Goal: Information Seeking & Learning: Learn about a topic

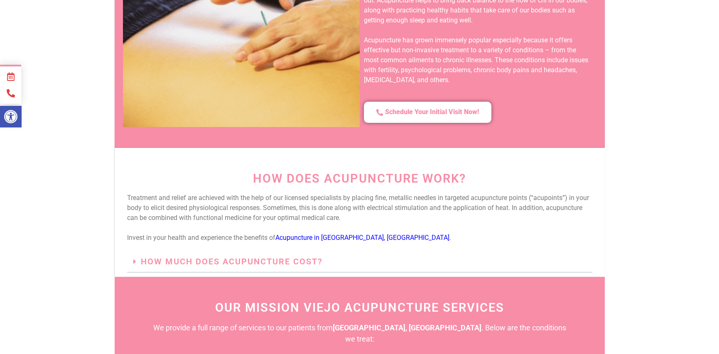
scroll to position [706, 0]
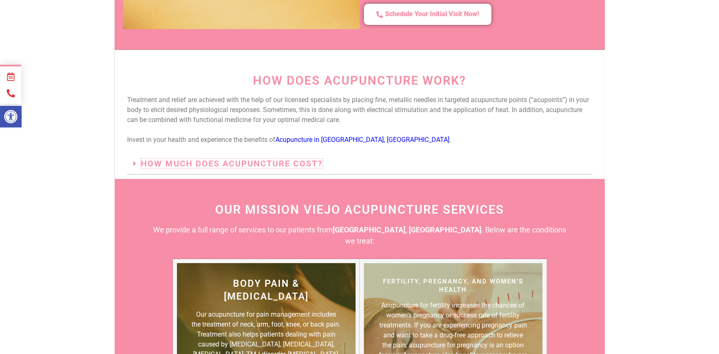
click at [266, 159] on link "How much does acupuncture cost?" at bounding box center [232, 164] width 182 height 10
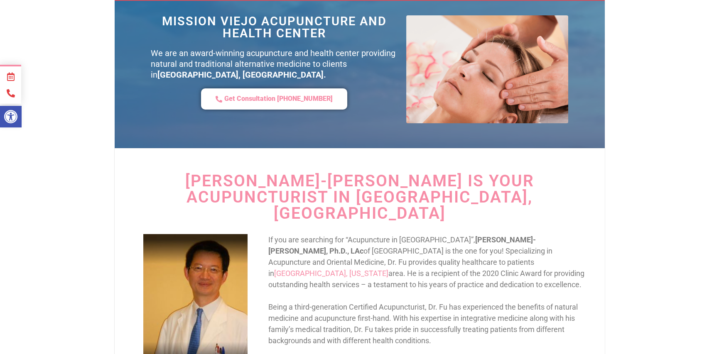
scroll to position [0, 0]
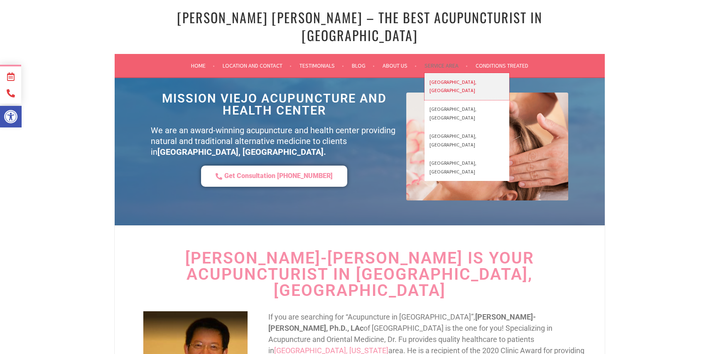
click at [449, 73] on link "[GEOGRAPHIC_DATA], [GEOGRAPHIC_DATA]" at bounding box center [466, 86] width 85 height 27
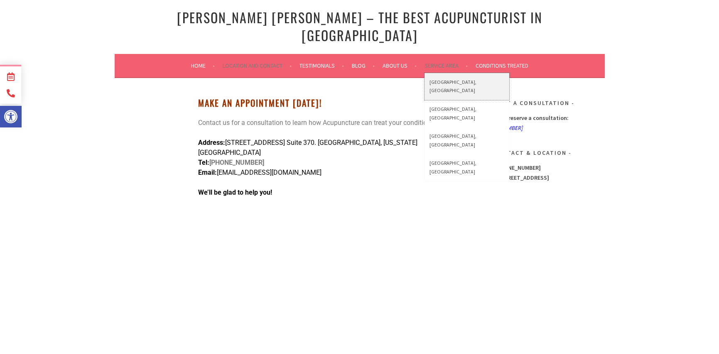
click at [450, 73] on link "[GEOGRAPHIC_DATA], [GEOGRAPHIC_DATA]" at bounding box center [466, 86] width 85 height 27
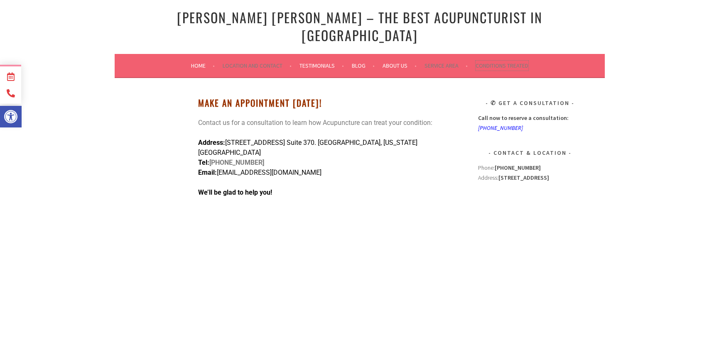
click at [505, 61] on link "Conditions Treated" at bounding box center [501, 66] width 53 height 10
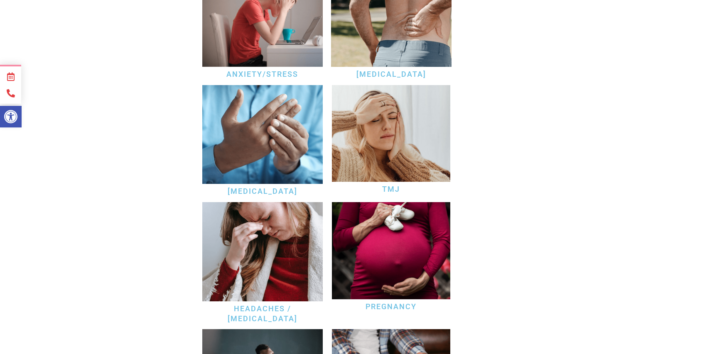
scroll to position [415, 0]
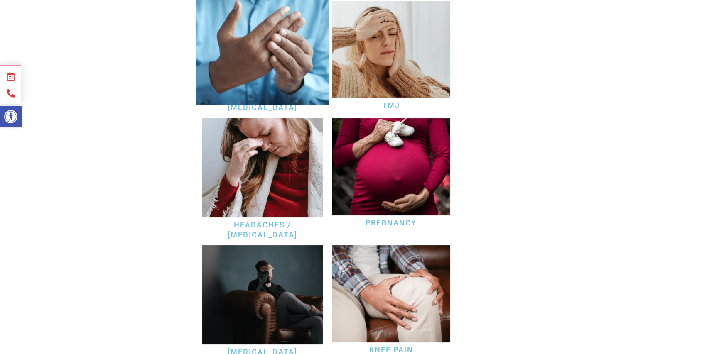
click at [252, 69] on img at bounding box center [262, 50] width 132 height 109
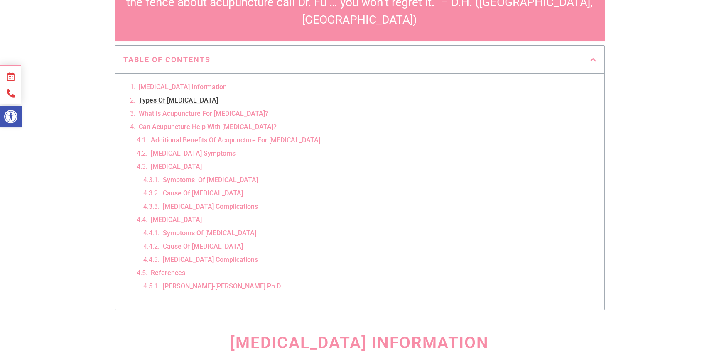
scroll to position [332, 0]
click at [198, 228] on link "Symptoms Of Rheumatoid Arthritis" at bounding box center [209, 233] width 93 height 10
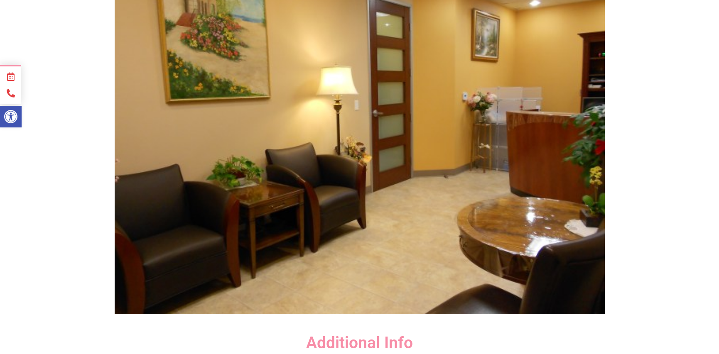
scroll to position [1827, 0]
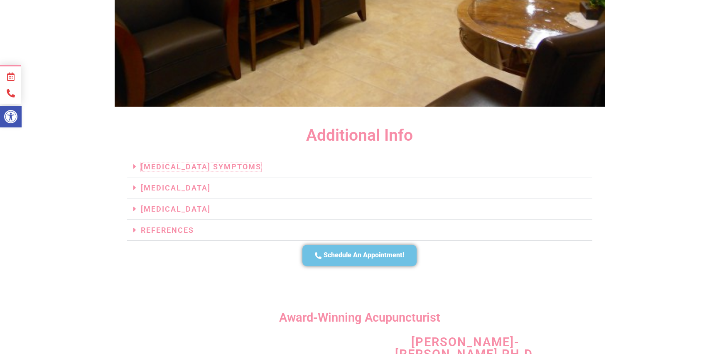
click at [165, 162] on link "Arthritis Symptoms" at bounding box center [201, 166] width 120 height 9
click at [199, 162] on link "Arthritis Symptoms" at bounding box center [201, 166] width 120 height 9
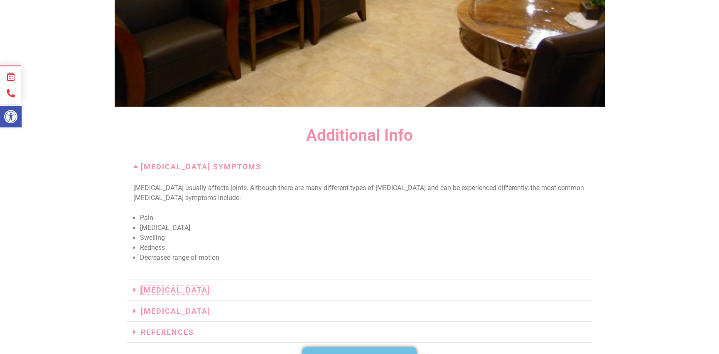
click at [159, 286] on link "Osteoarthritis" at bounding box center [176, 290] width 70 height 9
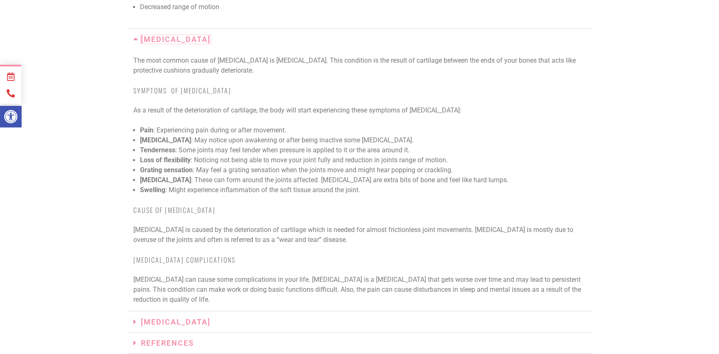
scroll to position [2117, 0]
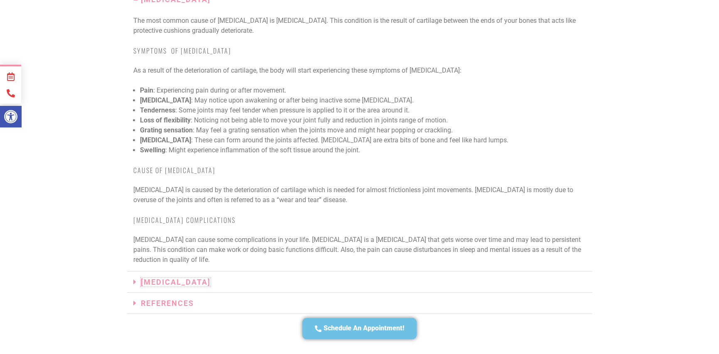
click at [183, 278] on link "Rheumatoid Arthritis" at bounding box center [176, 282] width 70 height 9
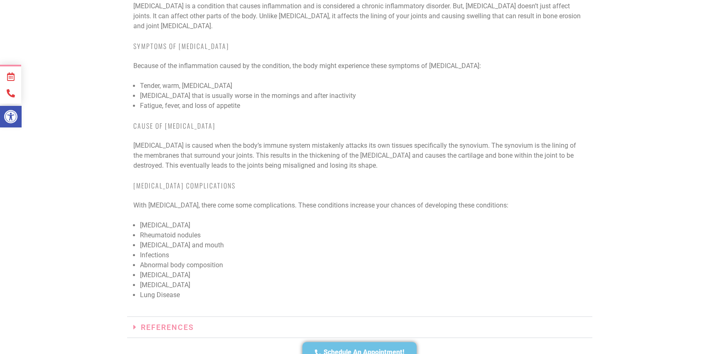
scroll to position [2449, 0]
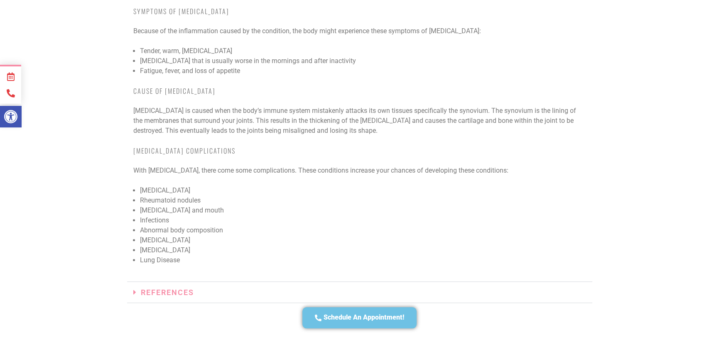
click at [166, 282] on h3 "References" at bounding box center [359, 292] width 465 height 21
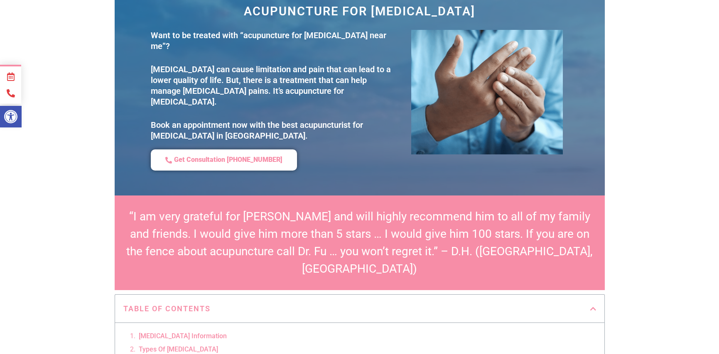
scroll to position [0, 0]
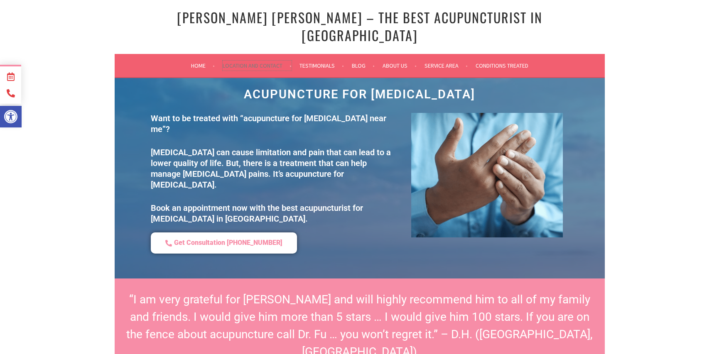
click at [282, 61] on link "Location and Contact" at bounding box center [257, 66] width 69 height 10
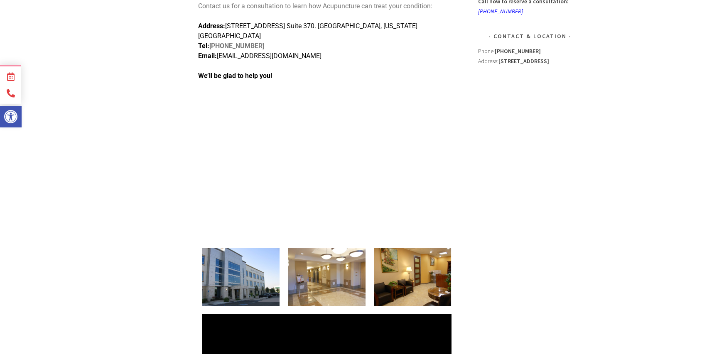
scroll to position [34, 0]
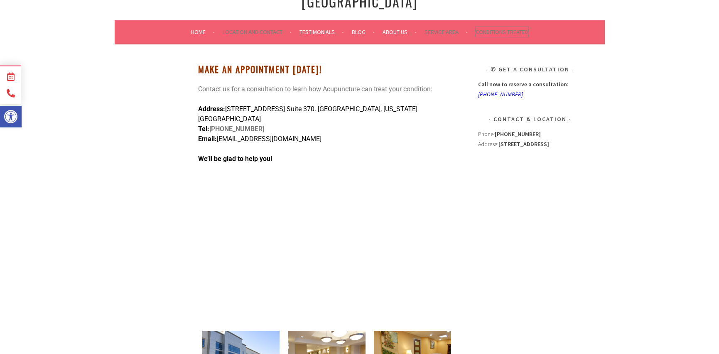
click at [509, 27] on link "Conditions Treated" at bounding box center [501, 32] width 53 height 10
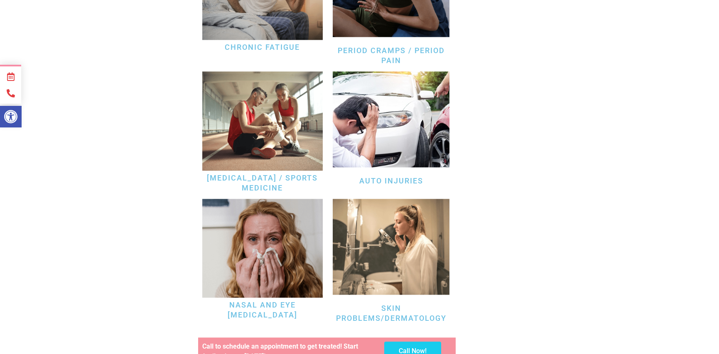
scroll to position [2574, 0]
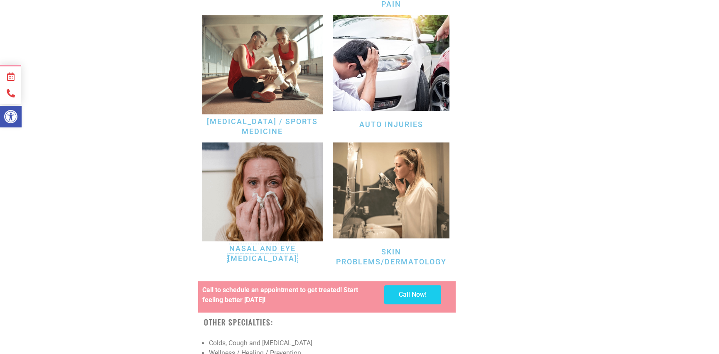
click at [262, 244] on link "Nasal and Eye [MEDICAL_DATA]" at bounding box center [262, 253] width 70 height 19
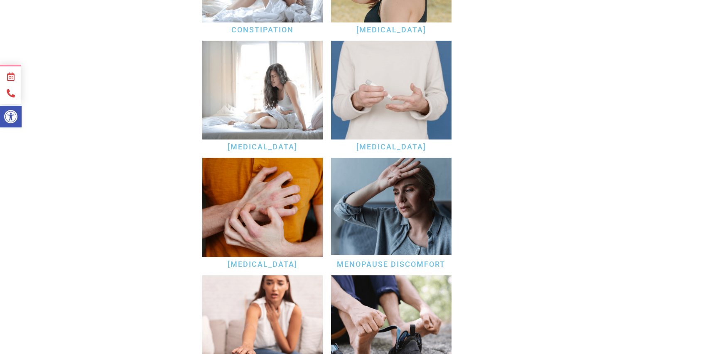
scroll to position [1411, 0]
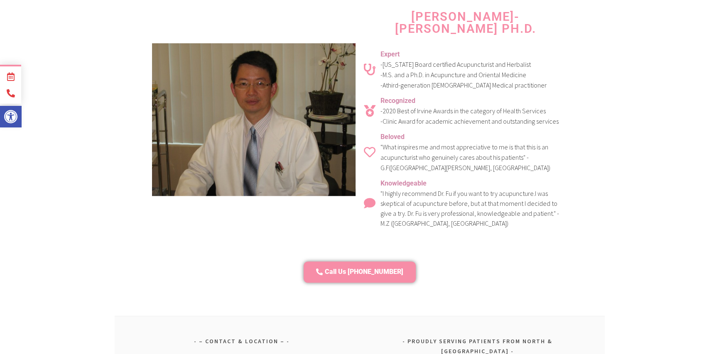
scroll to position [2366, 0]
